Goal: Task Accomplishment & Management: Use online tool/utility

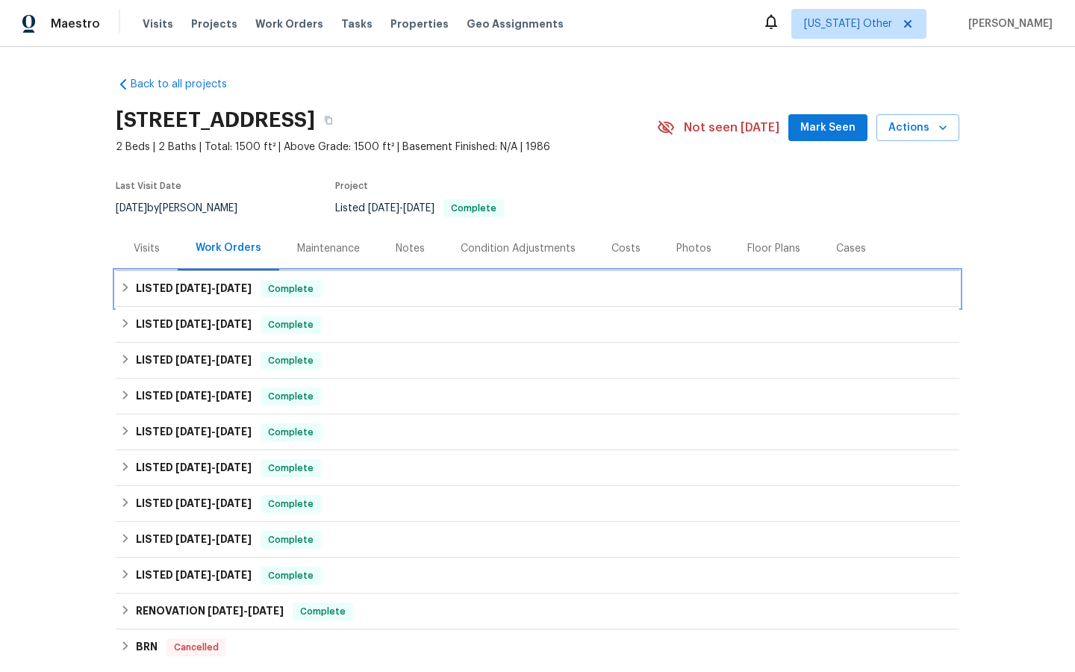
click at [289, 288] on span "Complete" at bounding box center [290, 288] width 57 height 15
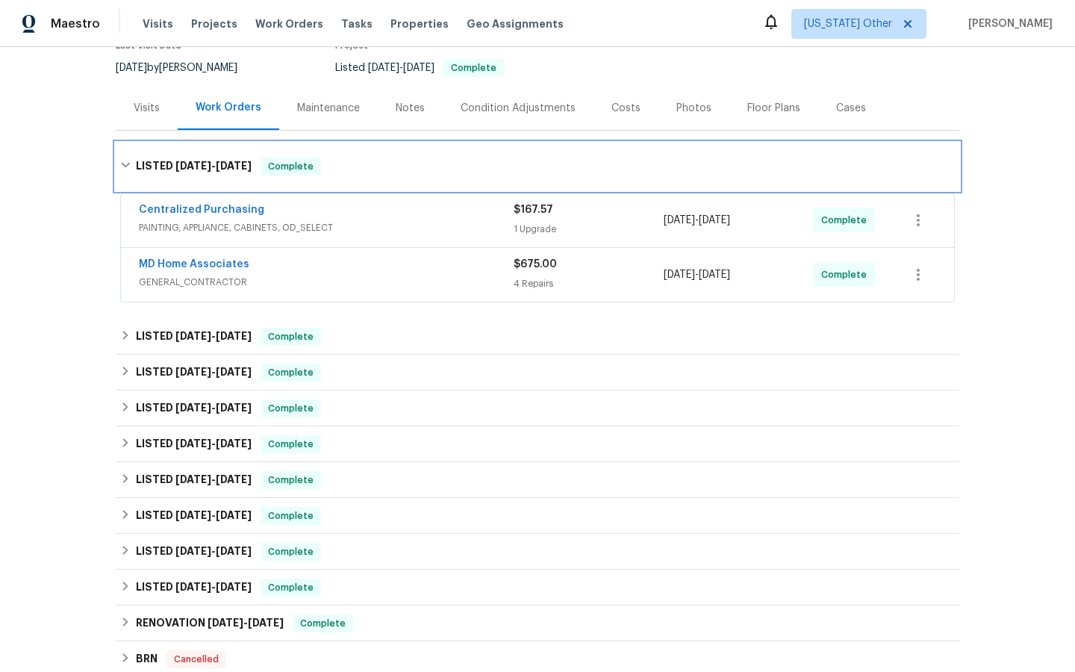
scroll to position [143, 0]
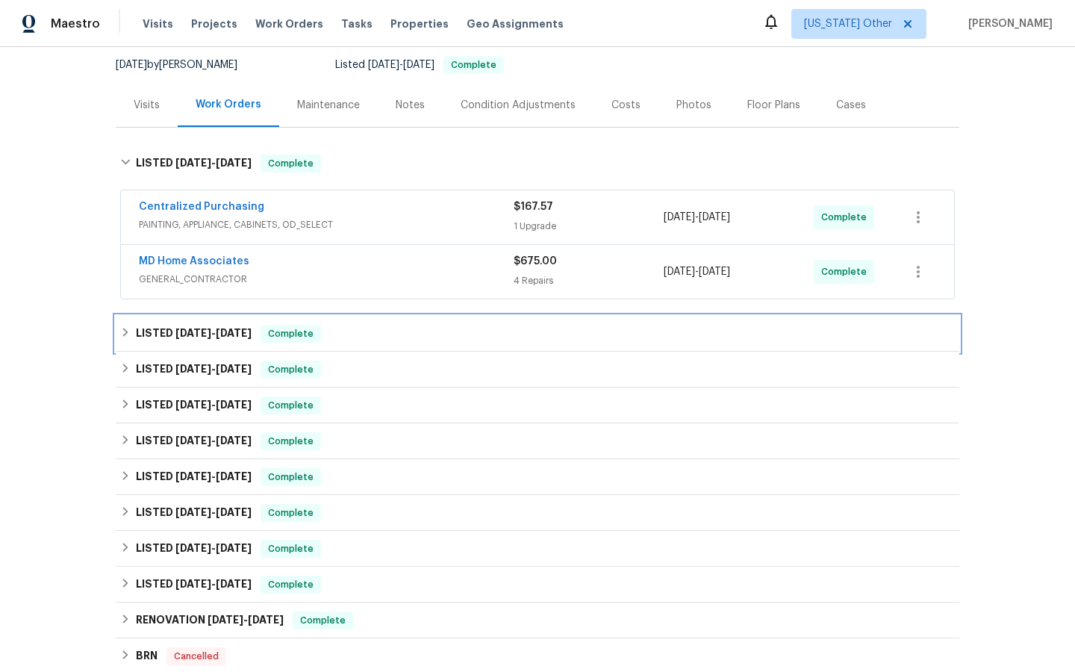
click at [285, 339] on span "Complete" at bounding box center [290, 333] width 57 height 15
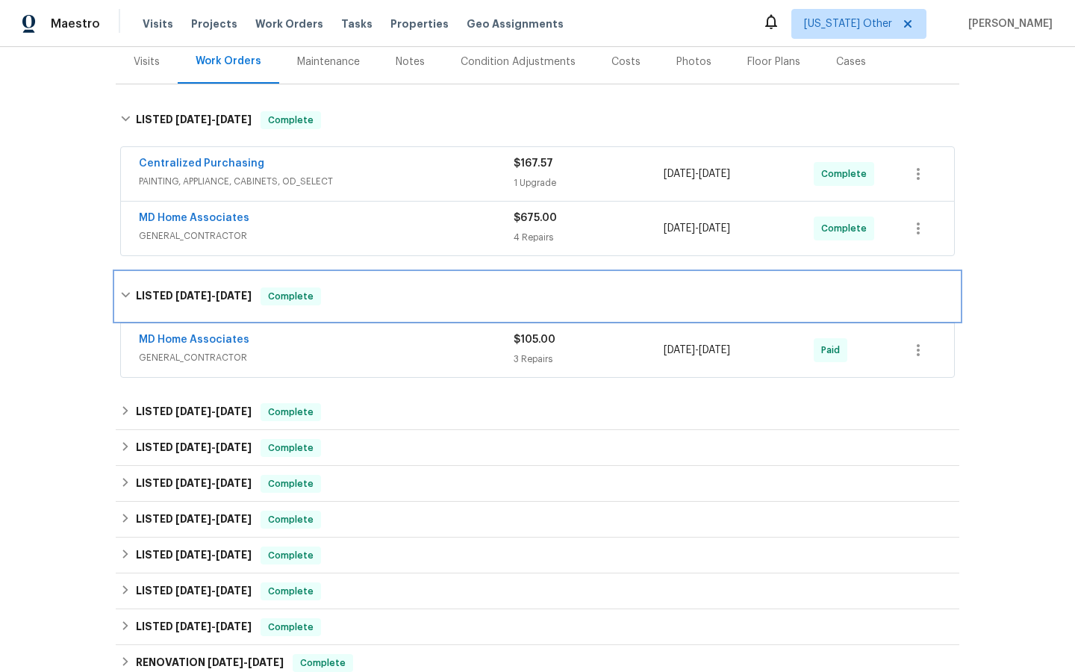
scroll to position [188, 0]
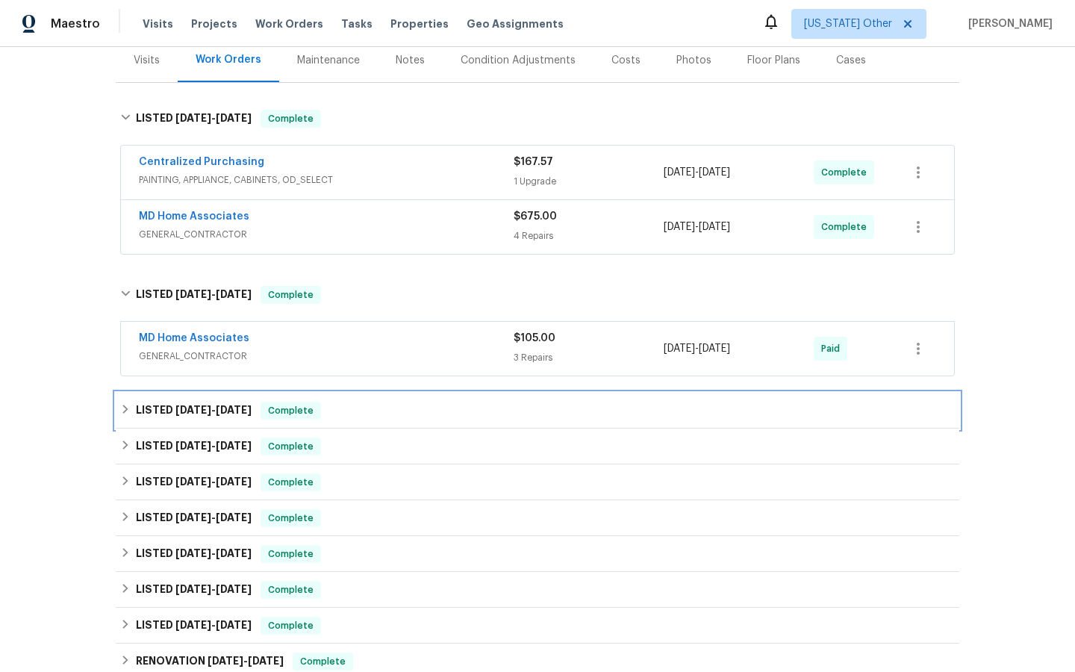
click at [289, 412] on span "Complete" at bounding box center [290, 410] width 57 height 15
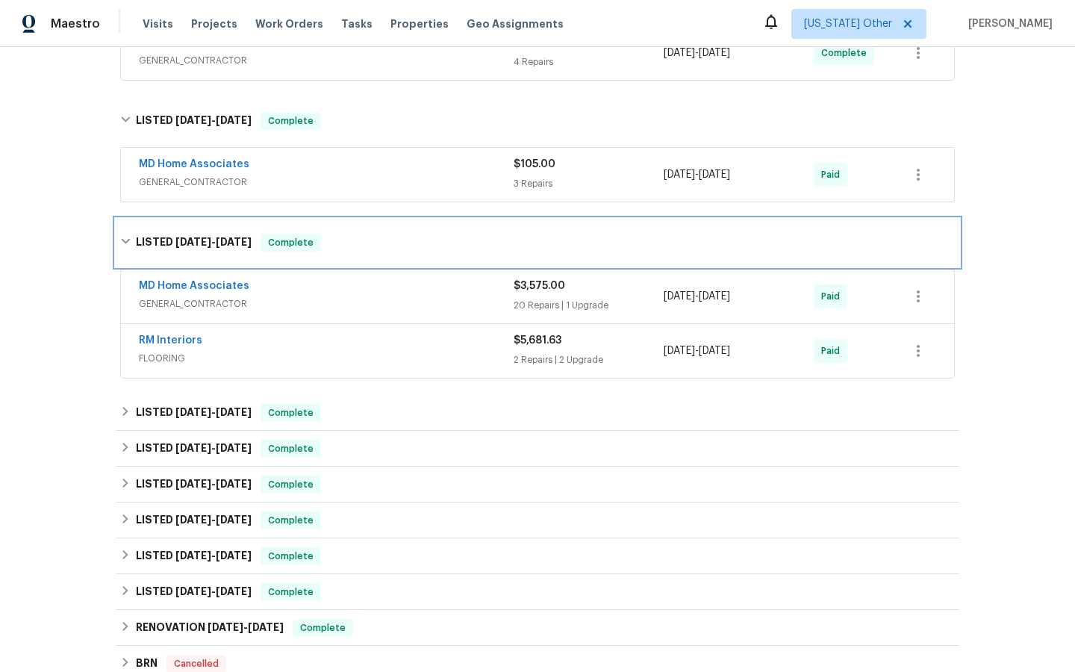
scroll to position [367, 0]
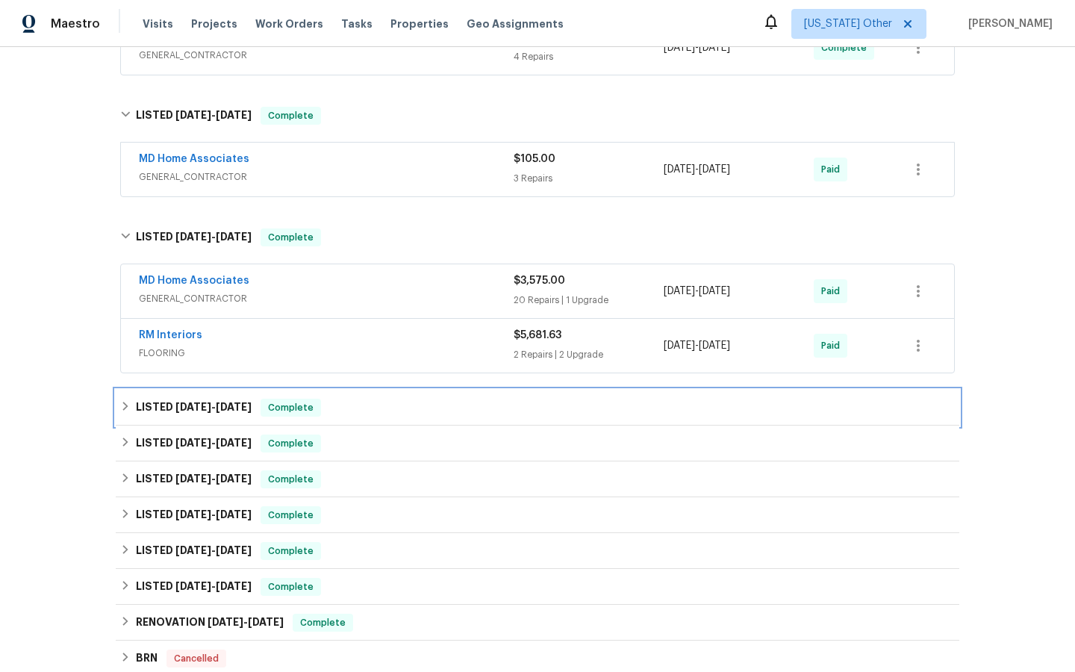
click at [291, 408] on span "Complete" at bounding box center [290, 407] width 57 height 15
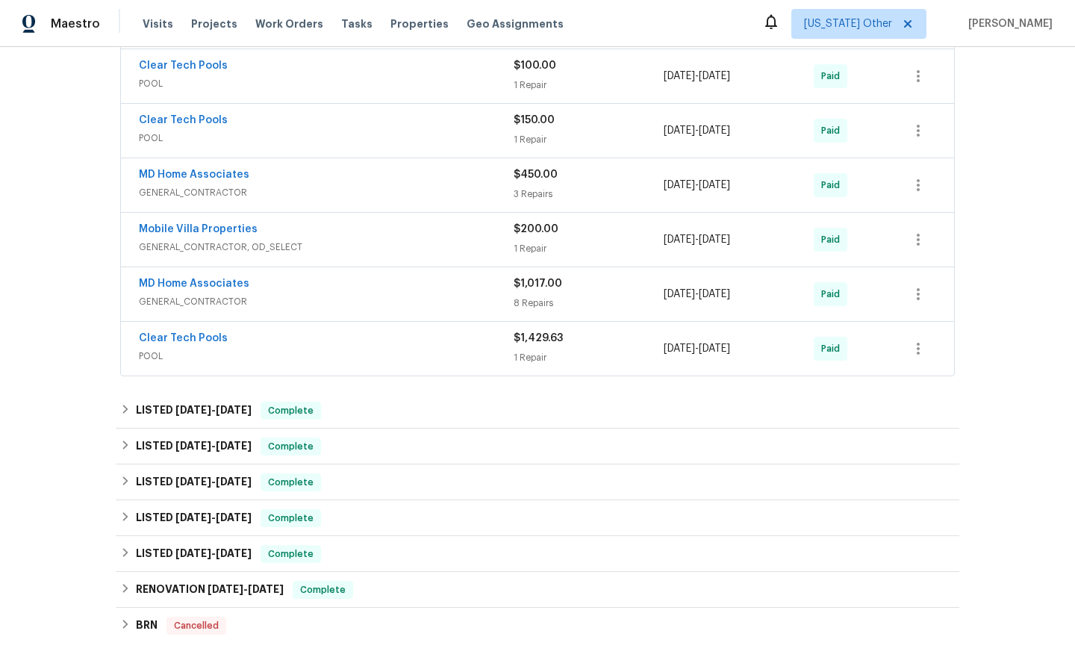
scroll to position [822, 0]
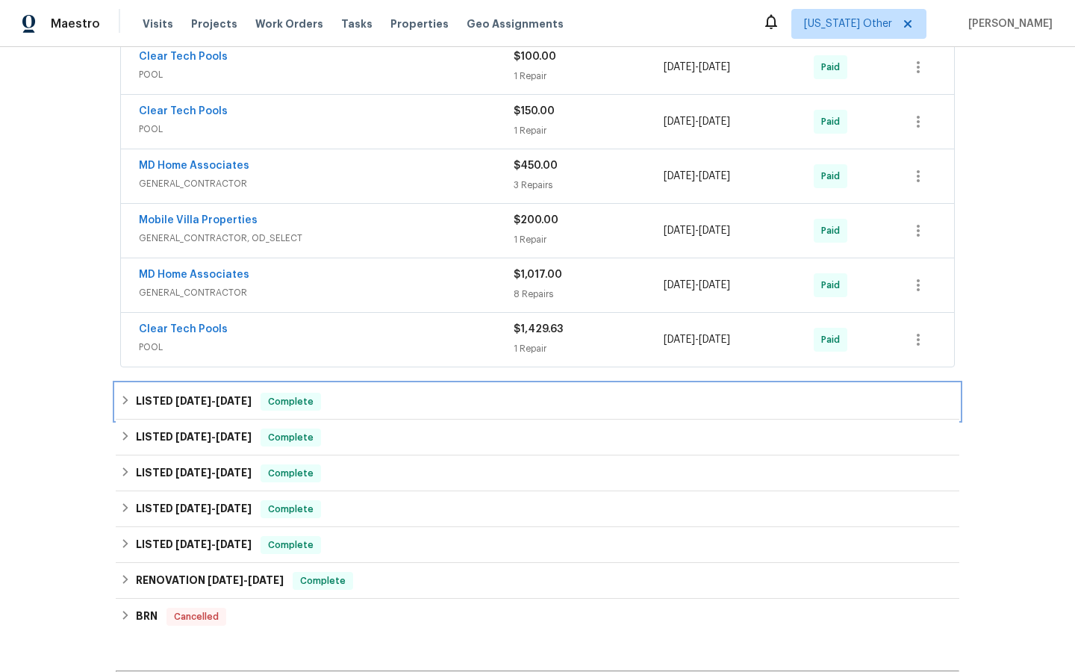
click at [290, 402] on span "Complete" at bounding box center [290, 401] width 57 height 15
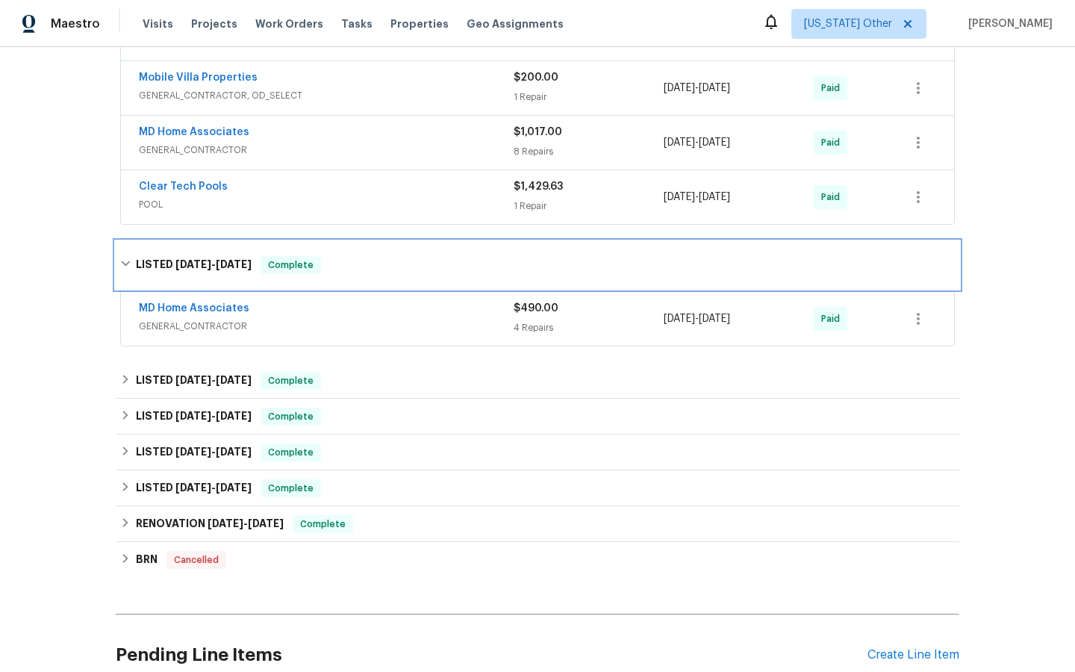
scroll to position [974, 0]
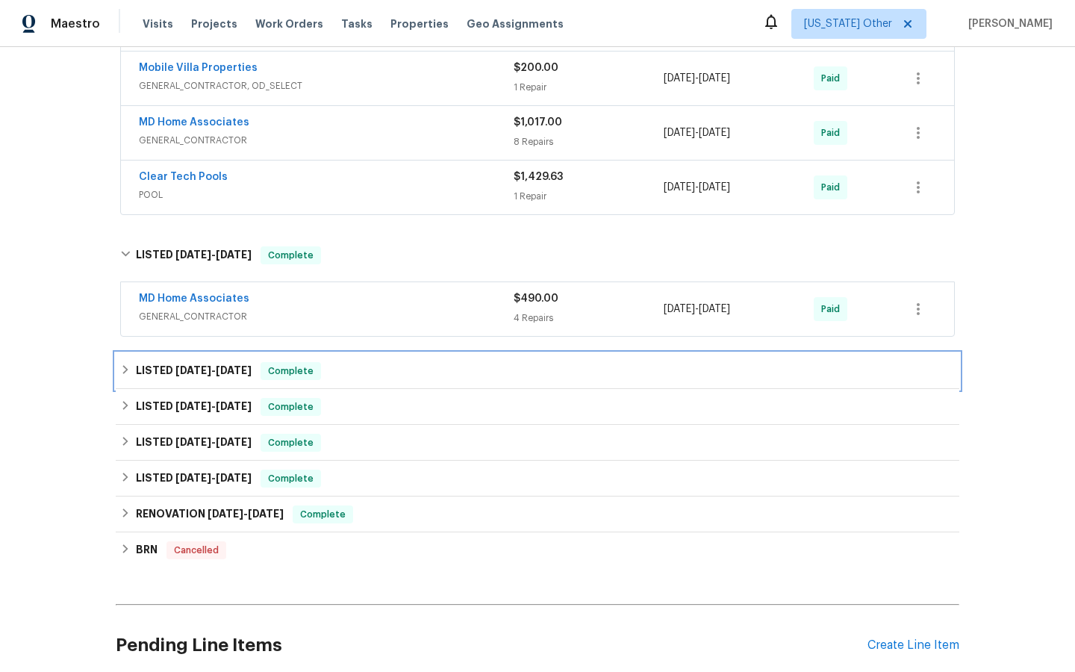
click at [290, 371] on span "Complete" at bounding box center [290, 370] width 57 height 15
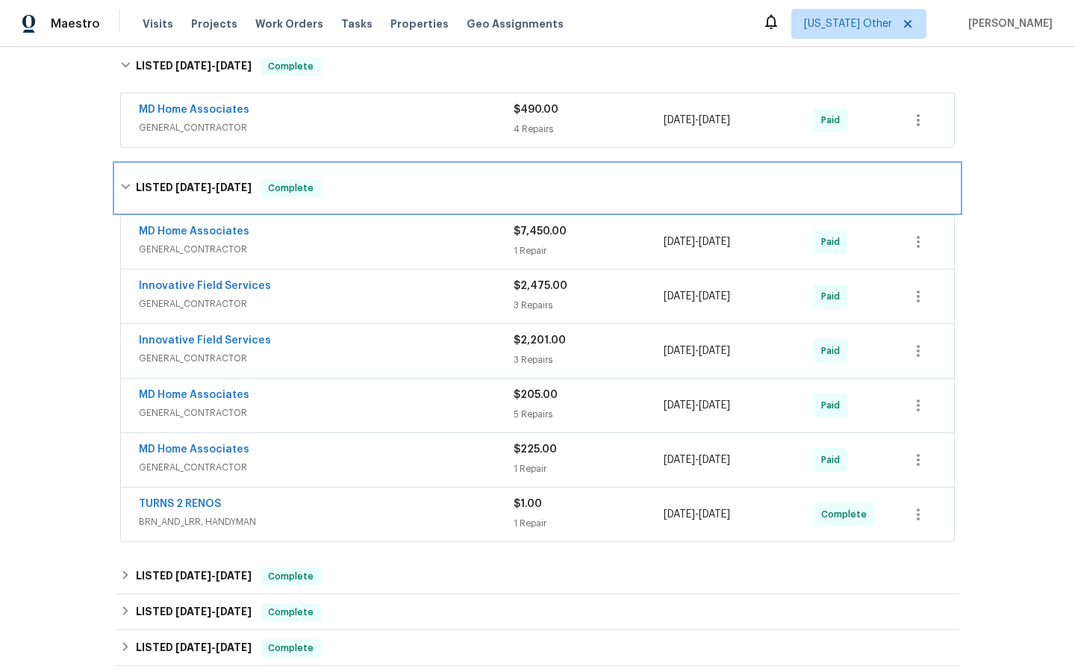
scroll to position [1171, 0]
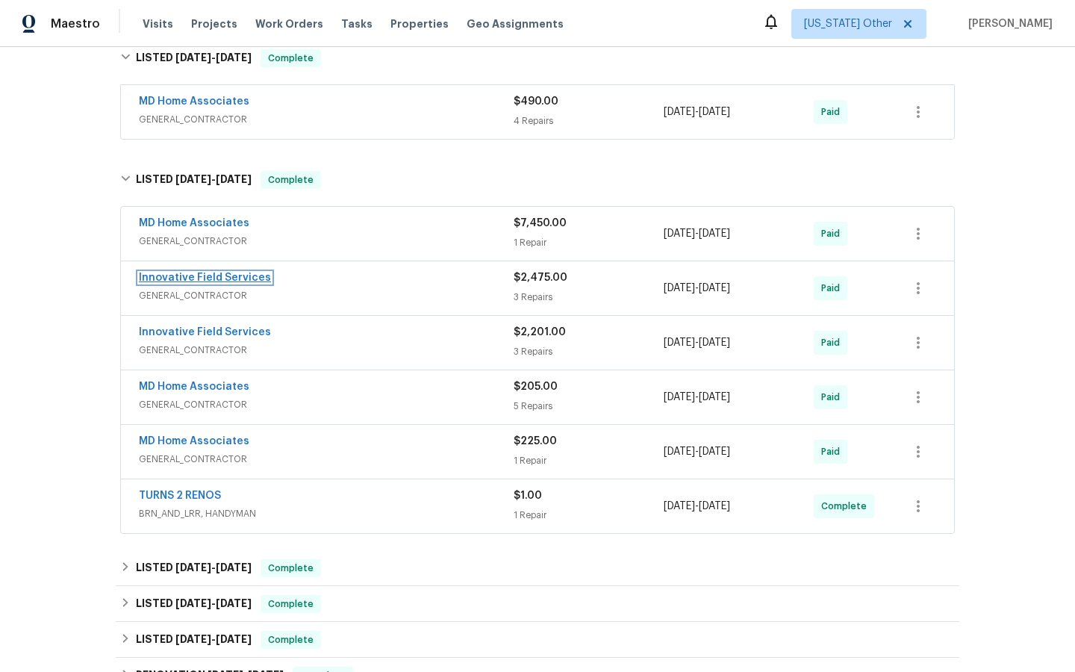
click at [210, 276] on link "Innovative Field Services" at bounding box center [205, 277] width 132 height 10
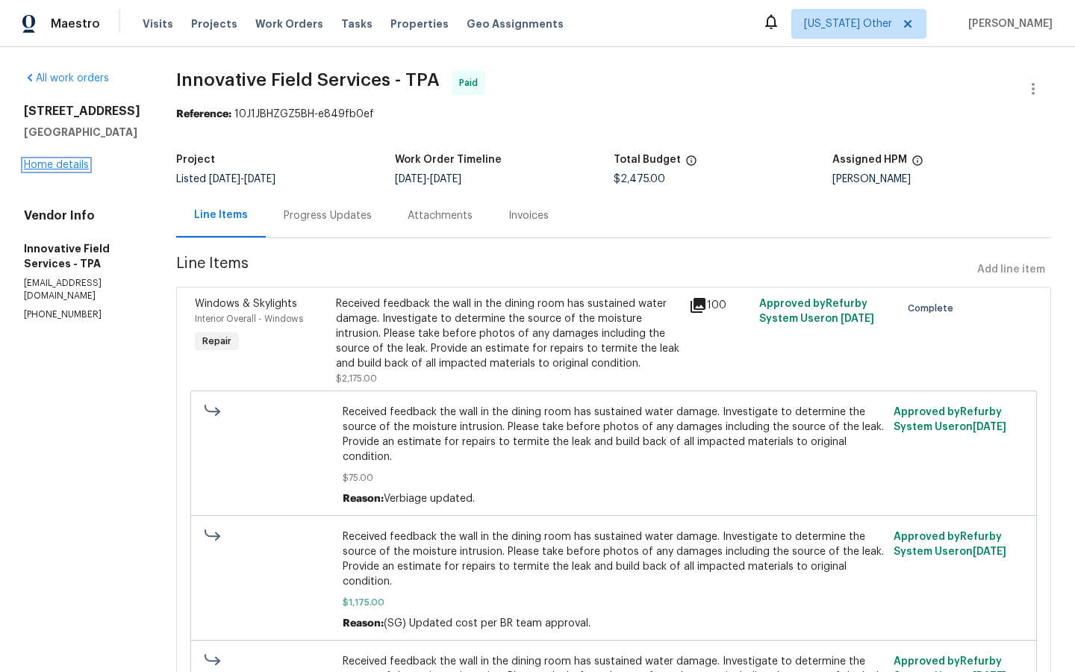
click at [48, 170] on link "Home details" at bounding box center [56, 165] width 65 height 10
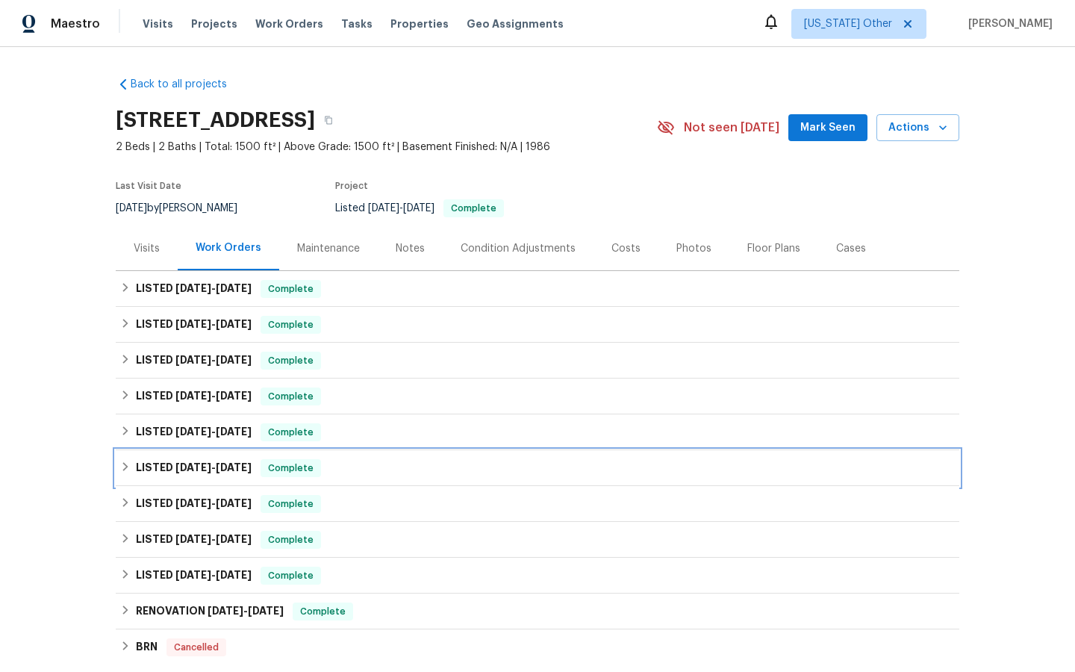
click at [293, 464] on span "Complete" at bounding box center [290, 468] width 57 height 15
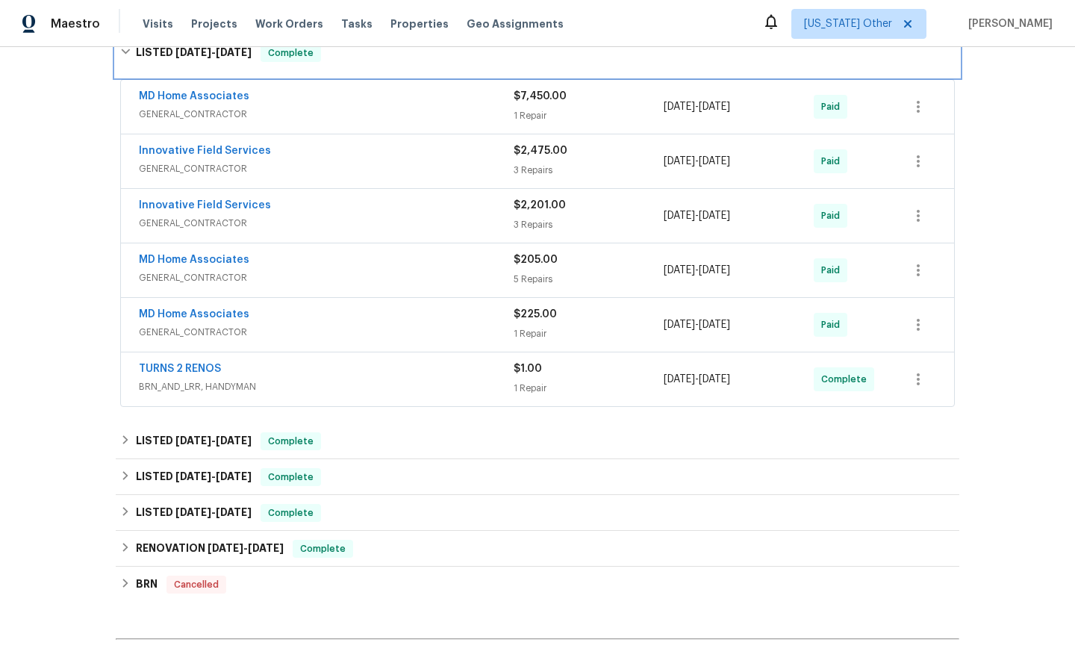
scroll to position [475, 0]
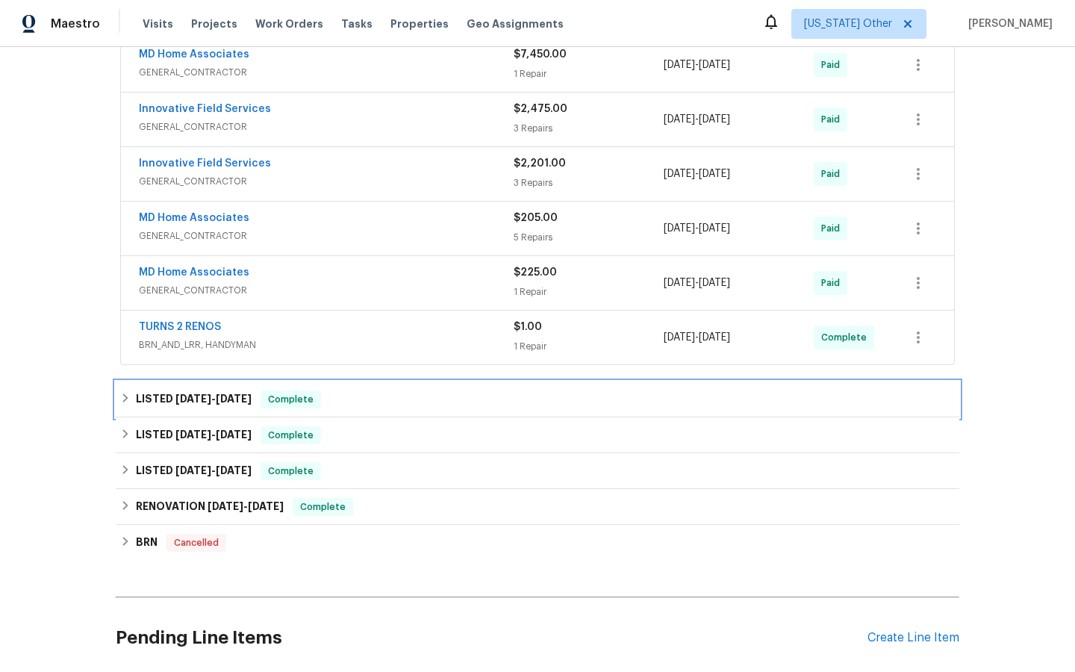
click at [292, 398] on span "Complete" at bounding box center [290, 399] width 57 height 15
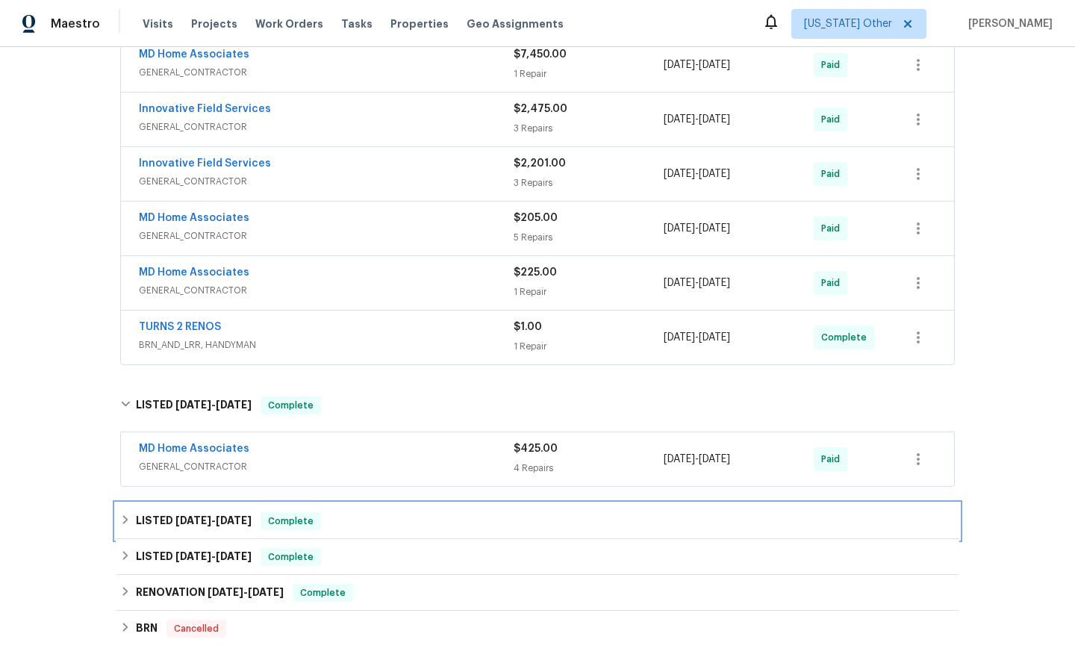
click at [294, 525] on span "Complete" at bounding box center [290, 521] width 57 height 15
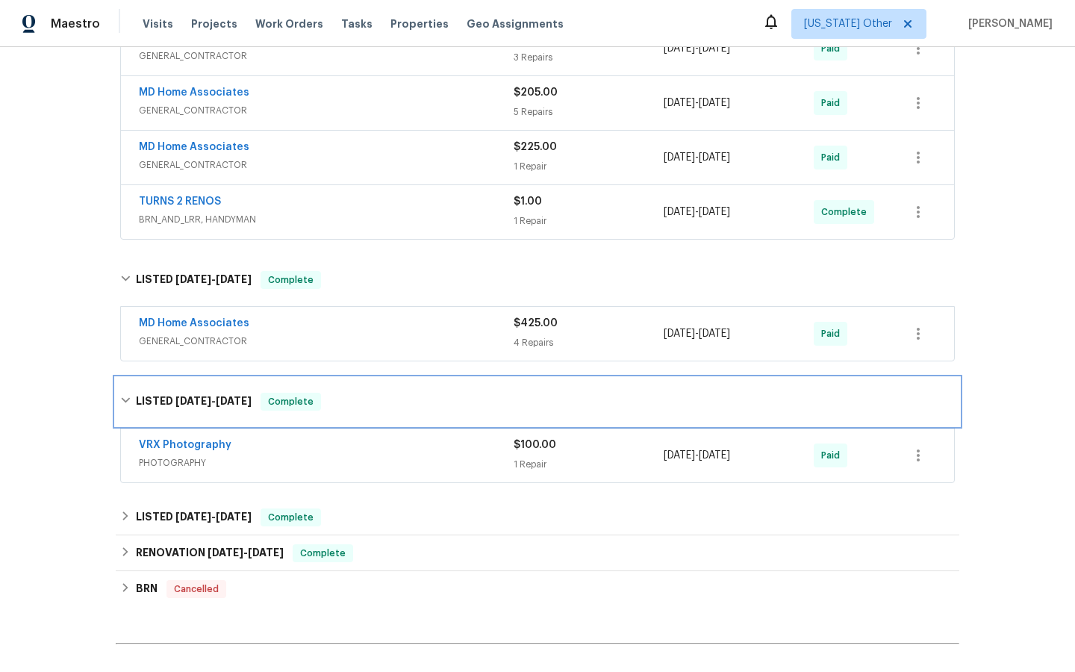
scroll to position [642, 0]
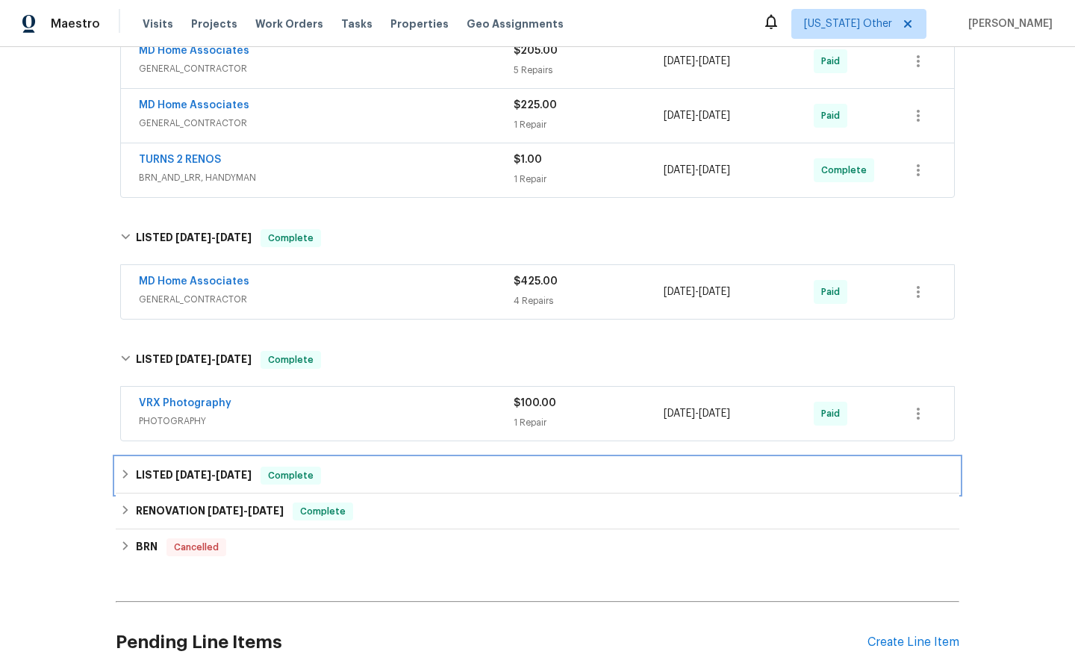
click at [290, 480] on span "Complete" at bounding box center [290, 475] width 57 height 15
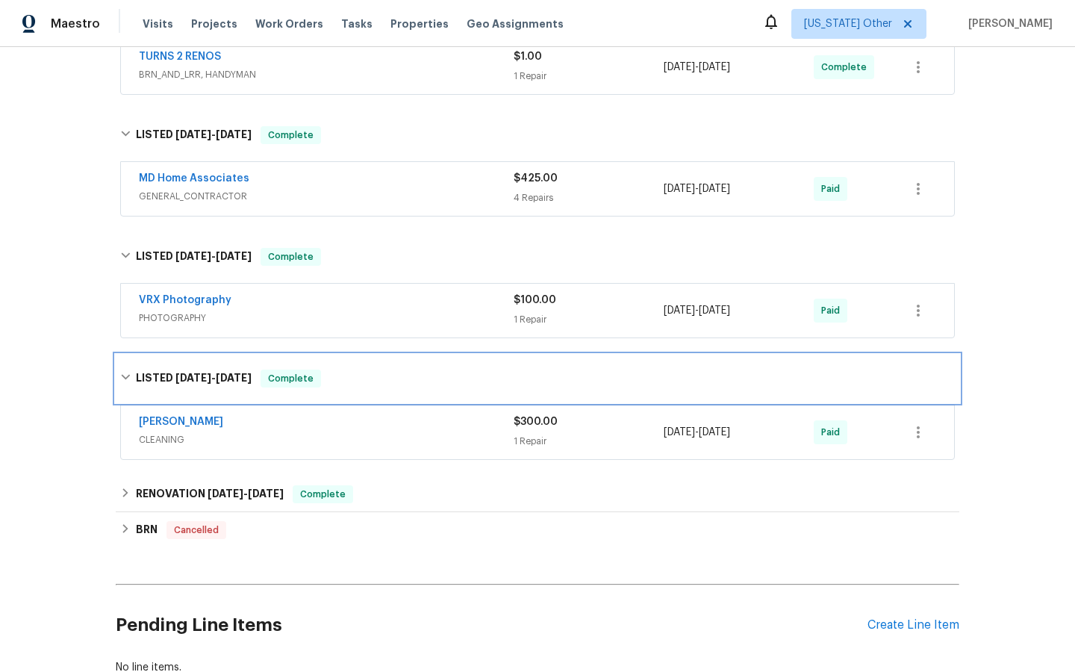
scroll to position [755, 0]
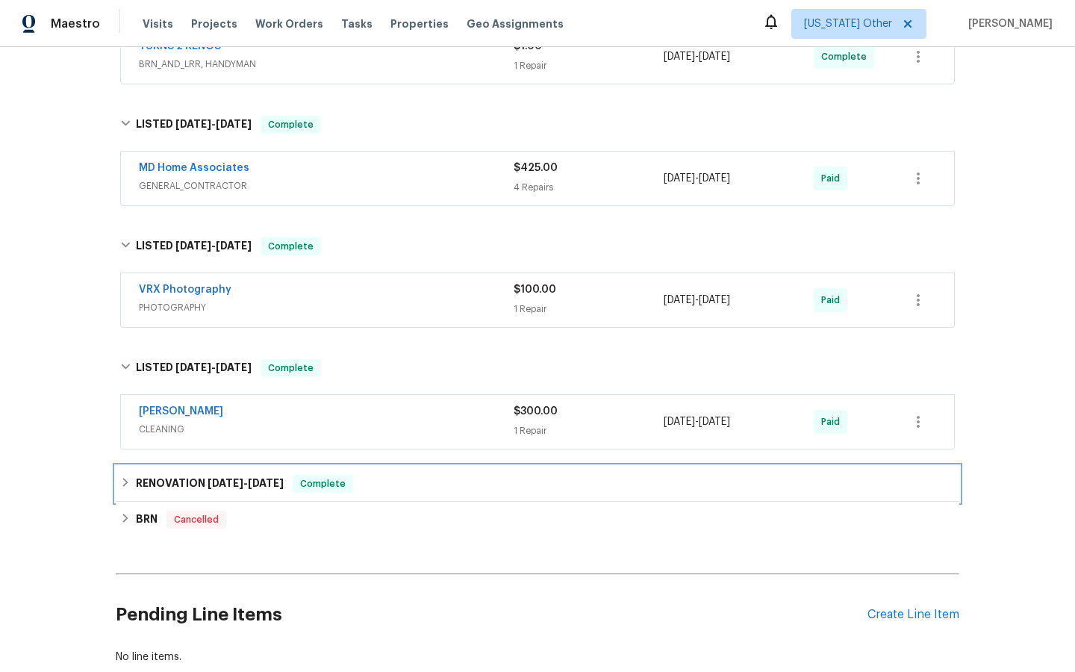
click at [309, 481] on span "Complete" at bounding box center [322, 483] width 57 height 15
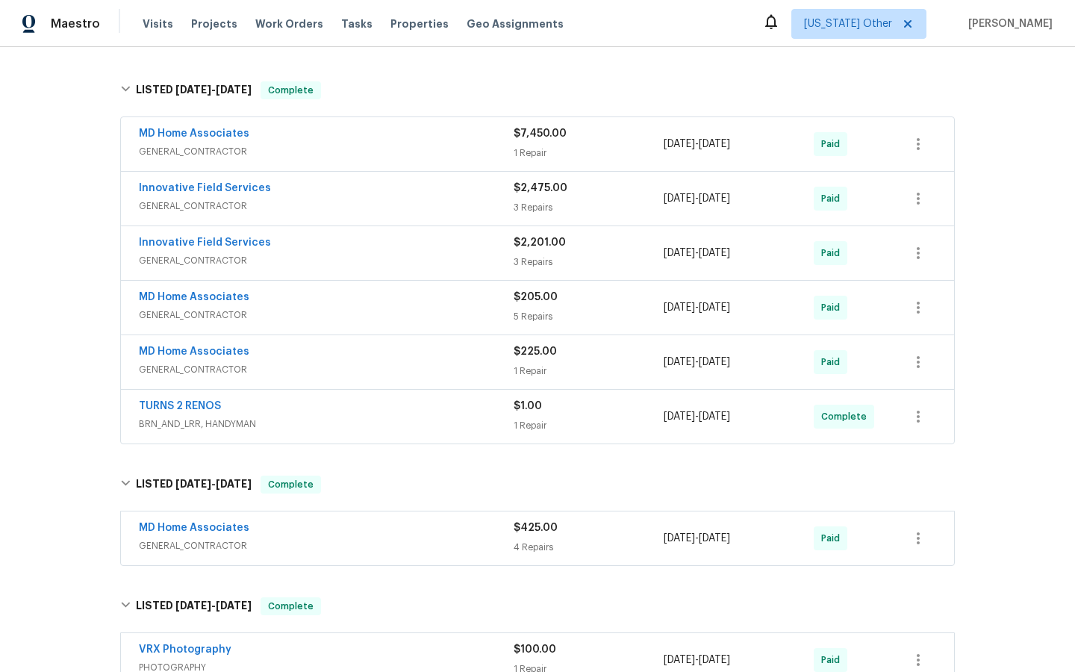
scroll to position [60, 0]
